Goal: Task Accomplishment & Management: Manage account settings

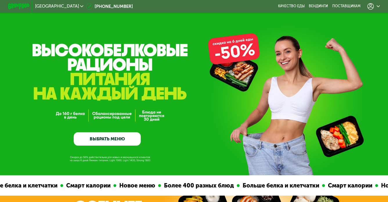
click at [370, 6] on icon at bounding box center [370, 6] width 6 height 6
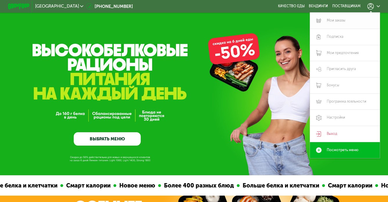
click at [336, 22] on link "Мои заказы" at bounding box center [345, 20] width 70 height 16
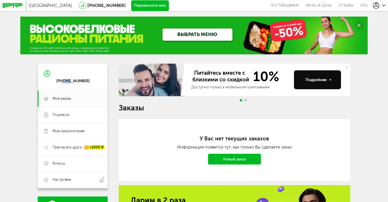
drag, startPoint x: 67, startPoint y: 80, endPoint x: 61, endPoint y: 80, distance: 5.5
click at [61, 80] on div "+7 (119) 322-04-94" at bounding box center [72, 81] width 33 height 5
click at [381, 6] on div at bounding box center [379, 5] width 12 height 6
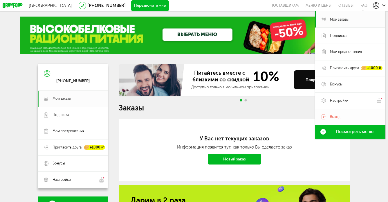
click at [328, 117] on link "Выход" at bounding box center [350, 117] width 70 height 16
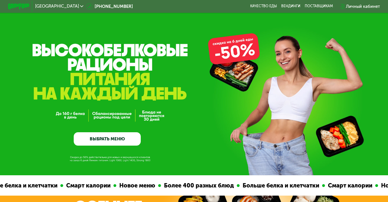
click at [363, 2] on div "Личный кабинет" at bounding box center [360, 6] width 46 height 12
click at [358, 7] on div "Личный кабинет" at bounding box center [363, 6] width 34 height 6
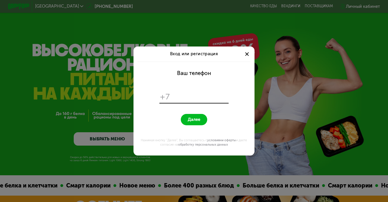
click at [178, 100] on input "tel" at bounding box center [199, 96] width 55 height 10
type input "**********"
click at [194, 126] on form "**********" at bounding box center [194, 109] width 115 height 94
click at [194, 122] on span "Далее" at bounding box center [194, 119] width 12 height 5
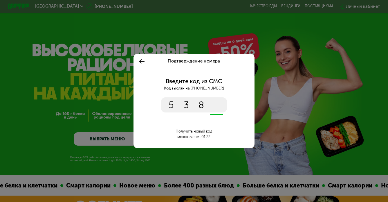
type input "****"
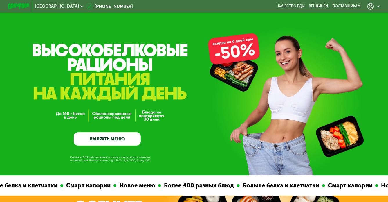
click at [372, 9] on use at bounding box center [370, 6] width 6 height 6
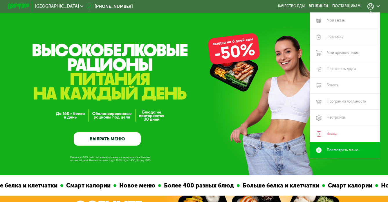
click at [331, 36] on link "Подписка" at bounding box center [345, 37] width 70 height 16
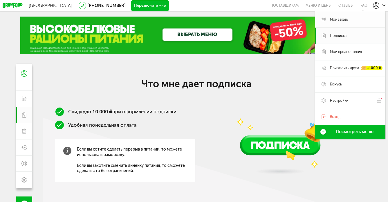
click at [343, 26] on link "Мои заказы" at bounding box center [350, 19] width 70 height 16
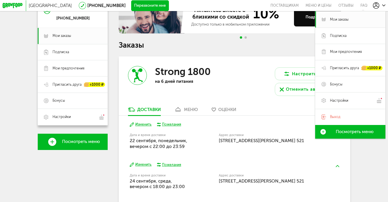
scroll to position [66, 0]
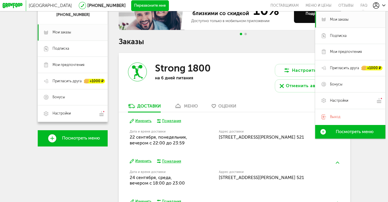
click at [251, 86] on div "Настроить меню Отменить автобронь" at bounding box center [293, 78] width 116 height 50
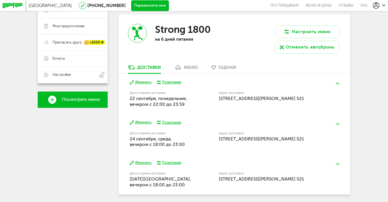
scroll to position [106, 0]
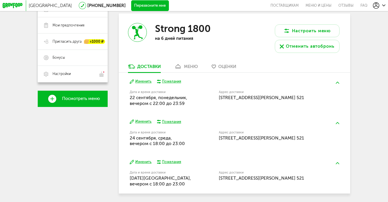
click at [141, 161] on button "Изменить" at bounding box center [141, 161] width 22 height 5
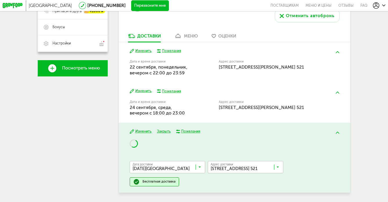
scroll to position [153, 0]
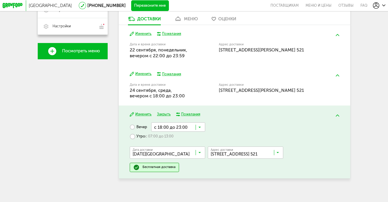
click at [176, 127] on input "Search for option" at bounding box center [178, 126] width 54 height 9
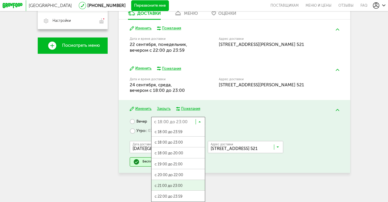
scroll to position [159, 0]
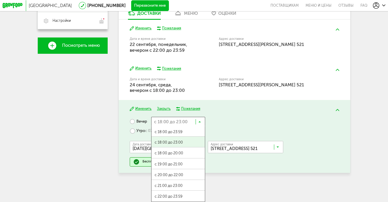
click at [227, 115] on div "Изменить Закрыть Пожелания Вечер с 18:00 до 23:00 Загрузка... с 18:00 до 23:59 …" at bounding box center [235, 136] width 232 height 73
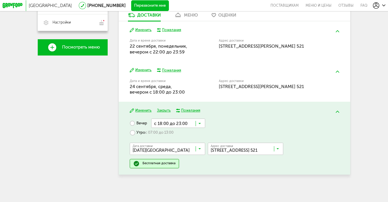
click at [133, 130] on label "Утро с 07:00 до 13:00" at bounding box center [152, 132] width 44 height 9
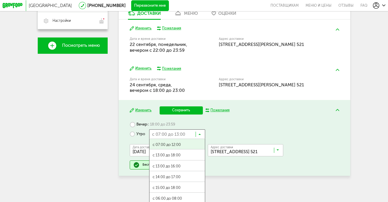
click at [172, 134] on input "Search for option" at bounding box center [177, 133] width 56 height 9
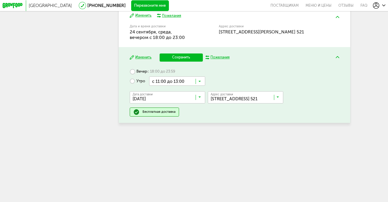
scroll to position [0, 0]
click at [183, 192] on ul "с 07:00 до 12:00 с 13:00 до 18:00 с 13:00 до 16:00 с 14:00 до 17:00 с 15:00 до …" at bounding box center [177, 144] width 56 height 116
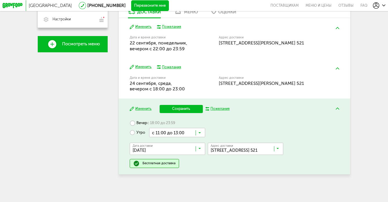
scroll to position [160, 0]
click at [189, 111] on button "Сохранить" at bounding box center [181, 109] width 43 height 8
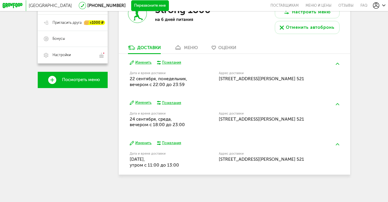
scroll to position [125, 0]
click at [140, 142] on button "Изменить" at bounding box center [141, 142] width 22 height 5
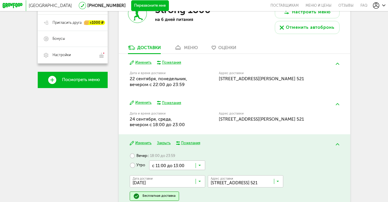
click at [162, 163] on input "Search for option" at bounding box center [177, 164] width 56 height 9
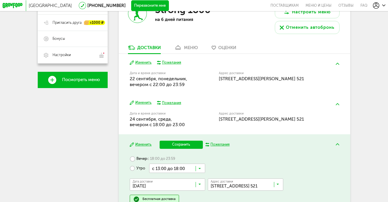
scroll to position [0, 0]
click at [186, 142] on button "Сохранить" at bounding box center [181, 144] width 43 height 8
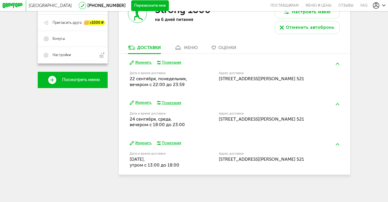
scroll to position [125, 0]
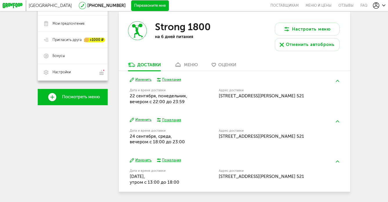
click at [338, 79] on button at bounding box center [337, 80] width 14 height 13
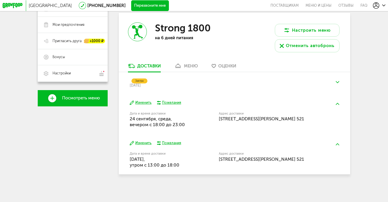
scroll to position [106, 0]
click at [335, 80] on button at bounding box center [337, 81] width 14 height 13
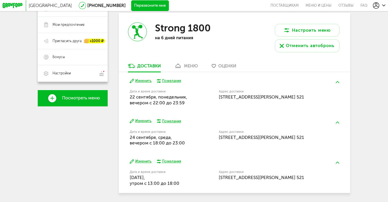
scroll to position [107, 0]
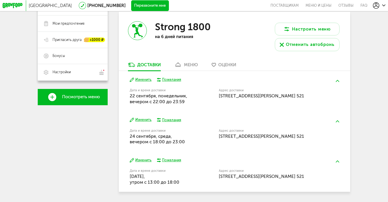
click at [194, 69] on link "меню" at bounding box center [186, 66] width 29 height 9
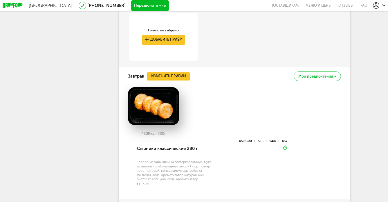
scroll to position [297, 0]
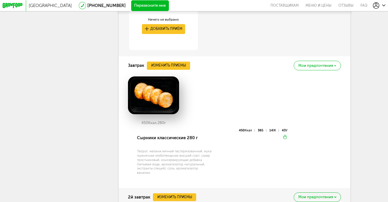
click at [303, 63] on div "Мои предпочтения" at bounding box center [317, 66] width 47 height 10
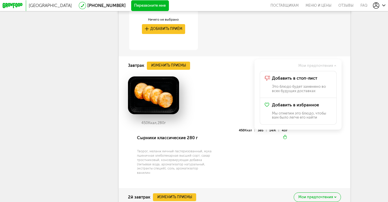
click at [285, 50] on div "Клетчатка Ничего не выбрано Добавить приём" at bounding box center [235, 19] width 232 height 73
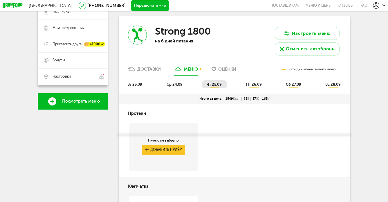
scroll to position [84, 0]
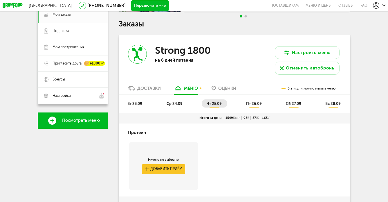
click at [178, 103] on span "ср 24.09" at bounding box center [175, 103] width 16 height 4
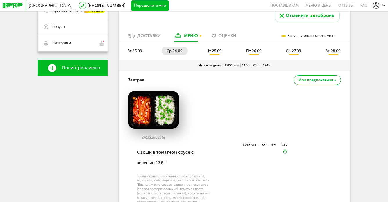
scroll to position [138, 0]
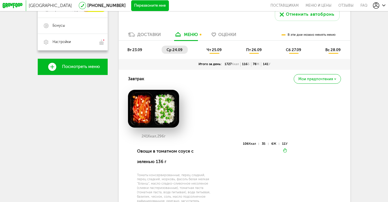
click at [139, 51] on span "вт 23.09" at bounding box center [134, 50] width 15 height 4
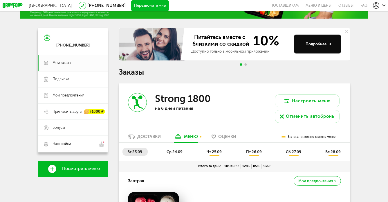
scroll to position [113, 0]
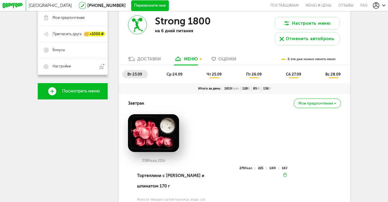
click at [173, 73] on span "ср 24.09" at bounding box center [175, 74] width 16 height 4
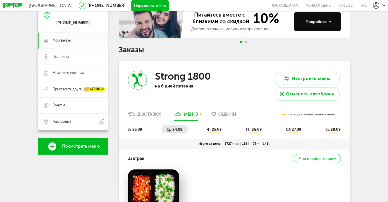
scroll to position [47, 0]
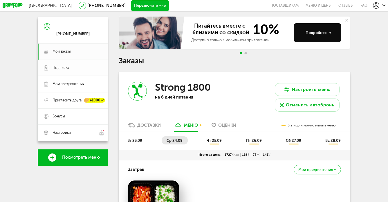
click at [77, 63] on link "Подписка" at bounding box center [73, 68] width 70 height 16
